Goal: Information Seeking & Learning: Learn about a topic

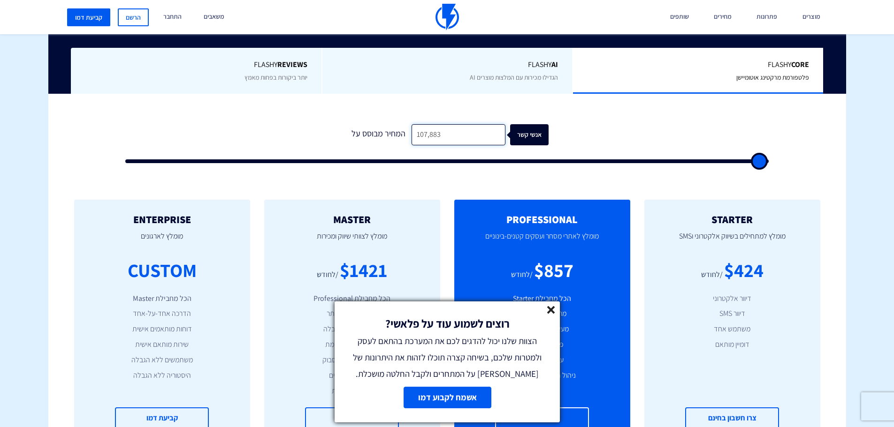
click at [438, 139] on input "107,883" at bounding box center [458, 134] width 94 height 21
type input "2"
type input "500"
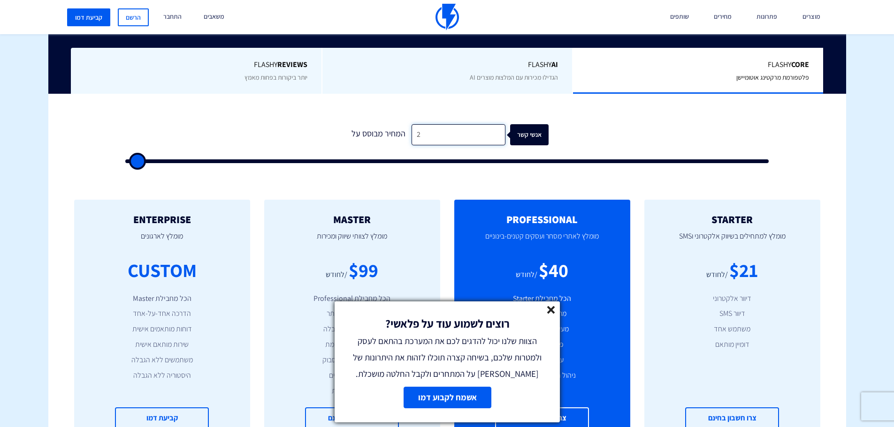
type input "23"
type input "500"
type input "239"
type input "500"
type input "2,399"
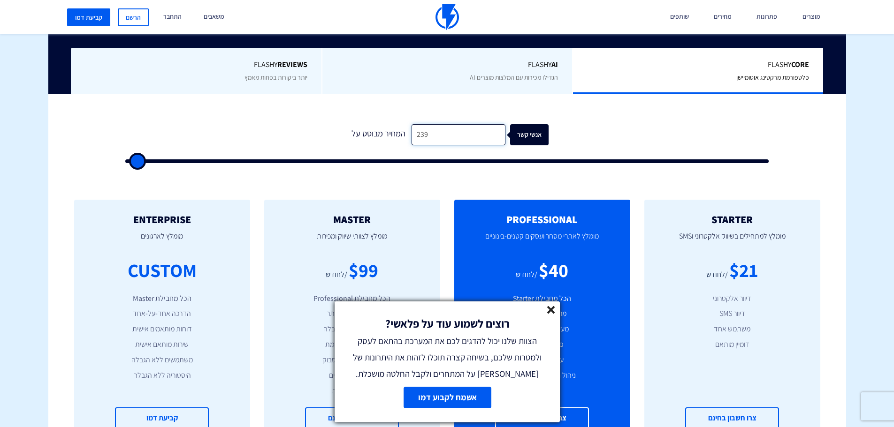
type input "2500"
type input "23,997"
type input "24000"
type input "239,976"
type input "100000"
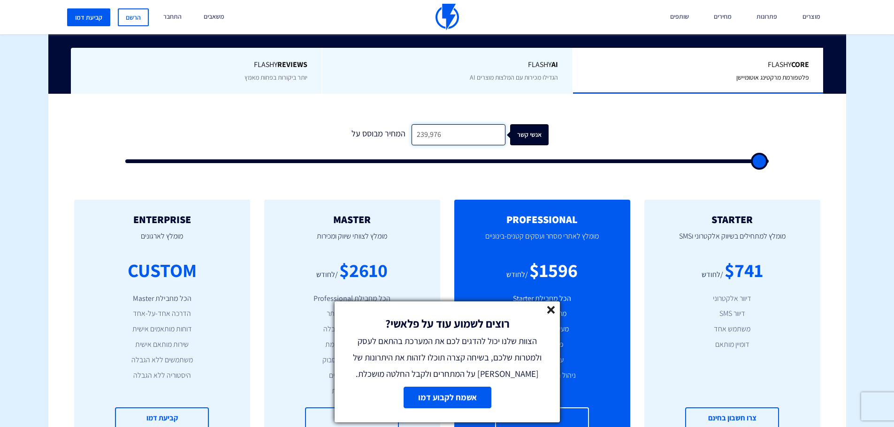
type input "239,976"
click at [551, 311] on line at bounding box center [550, 310] width 7 height 7
